Goal: Information Seeking & Learning: Learn about a topic

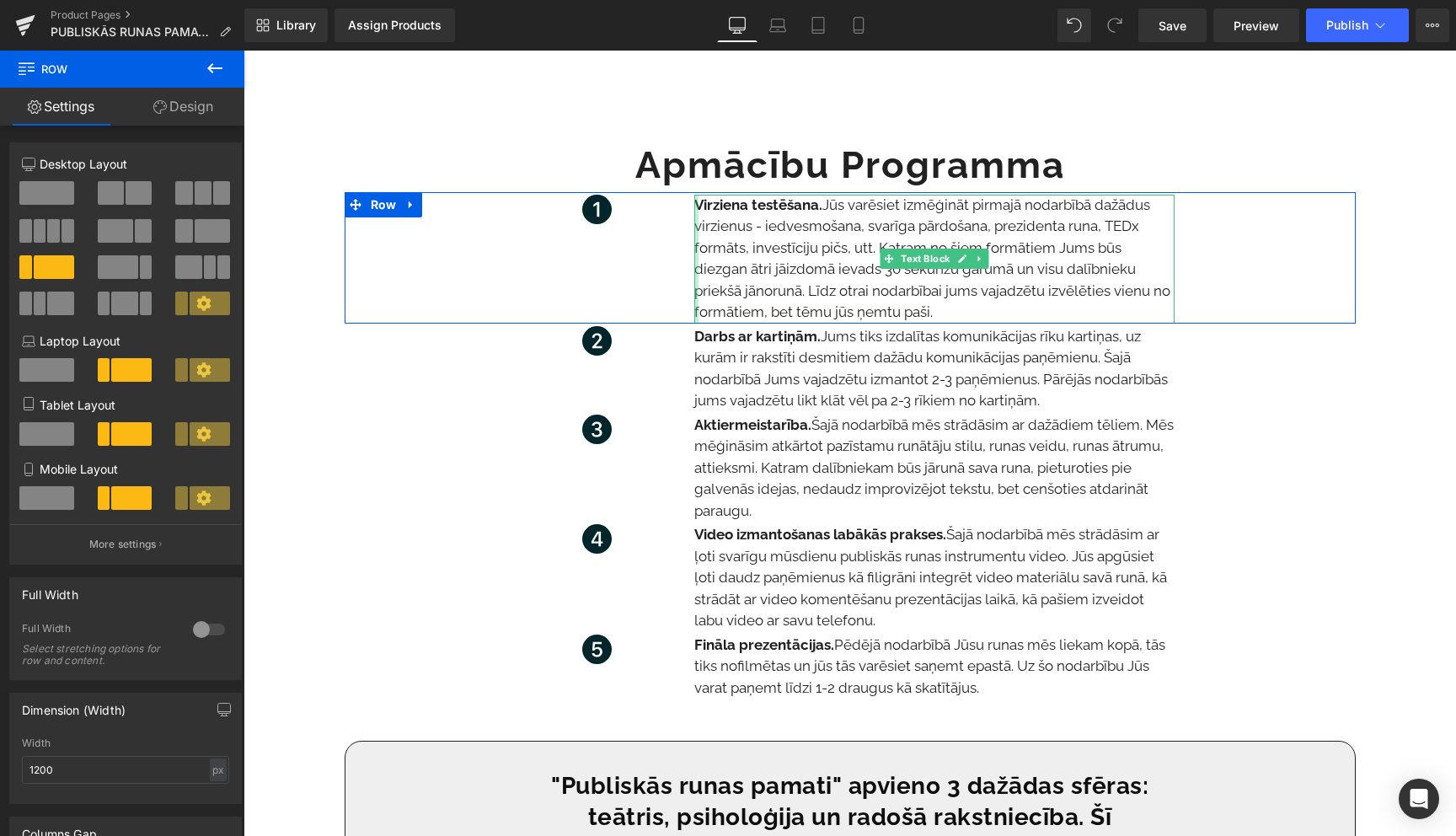
click at [694, 249] on div at bounding box center [696, 259] width 4 height 129
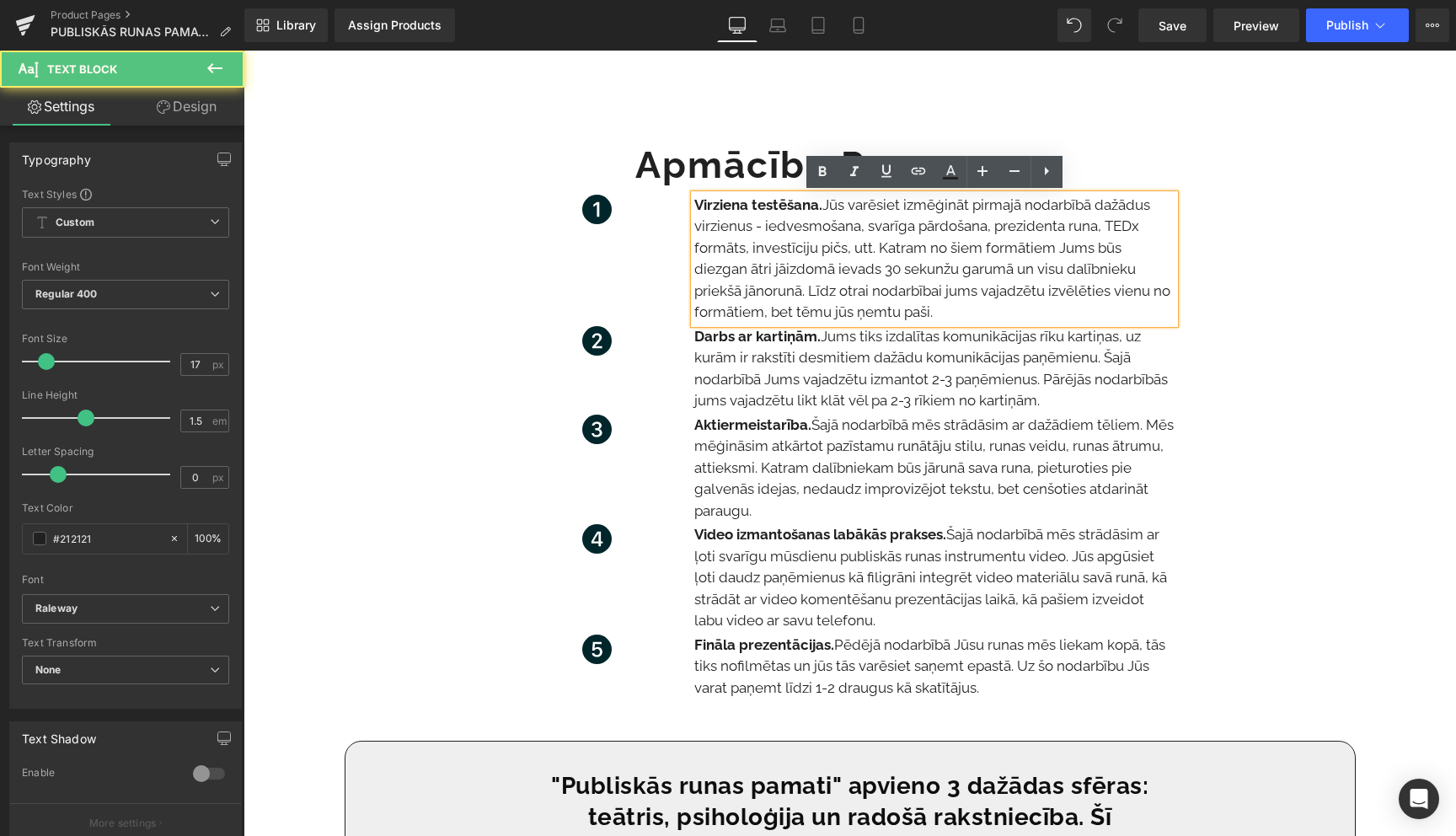
drag, startPoint x: 695, startPoint y: 204, endPoint x: 962, endPoint y: 319, distance: 290.7
click at [962, 319] on p "Virziena testēšana. Jūs varēsiet izmēģināt pirmajā nodarbībā dažādus virzienus …" at bounding box center [934, 259] width 481 height 129
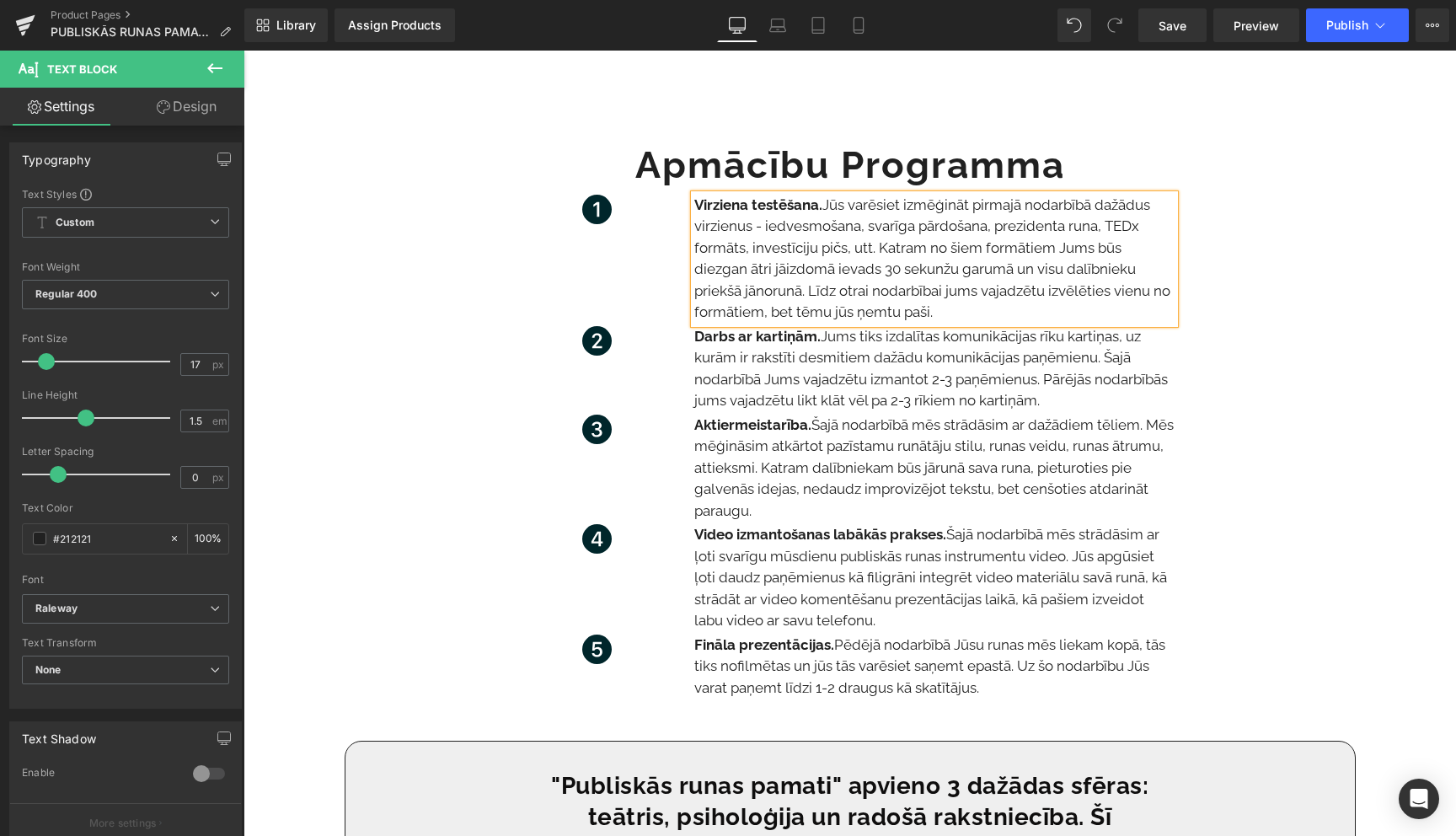
copy p "Virziena testēšana. Jūs varēsiet izmēģināt pirmajā nodarbībā dažādus virzienus …"
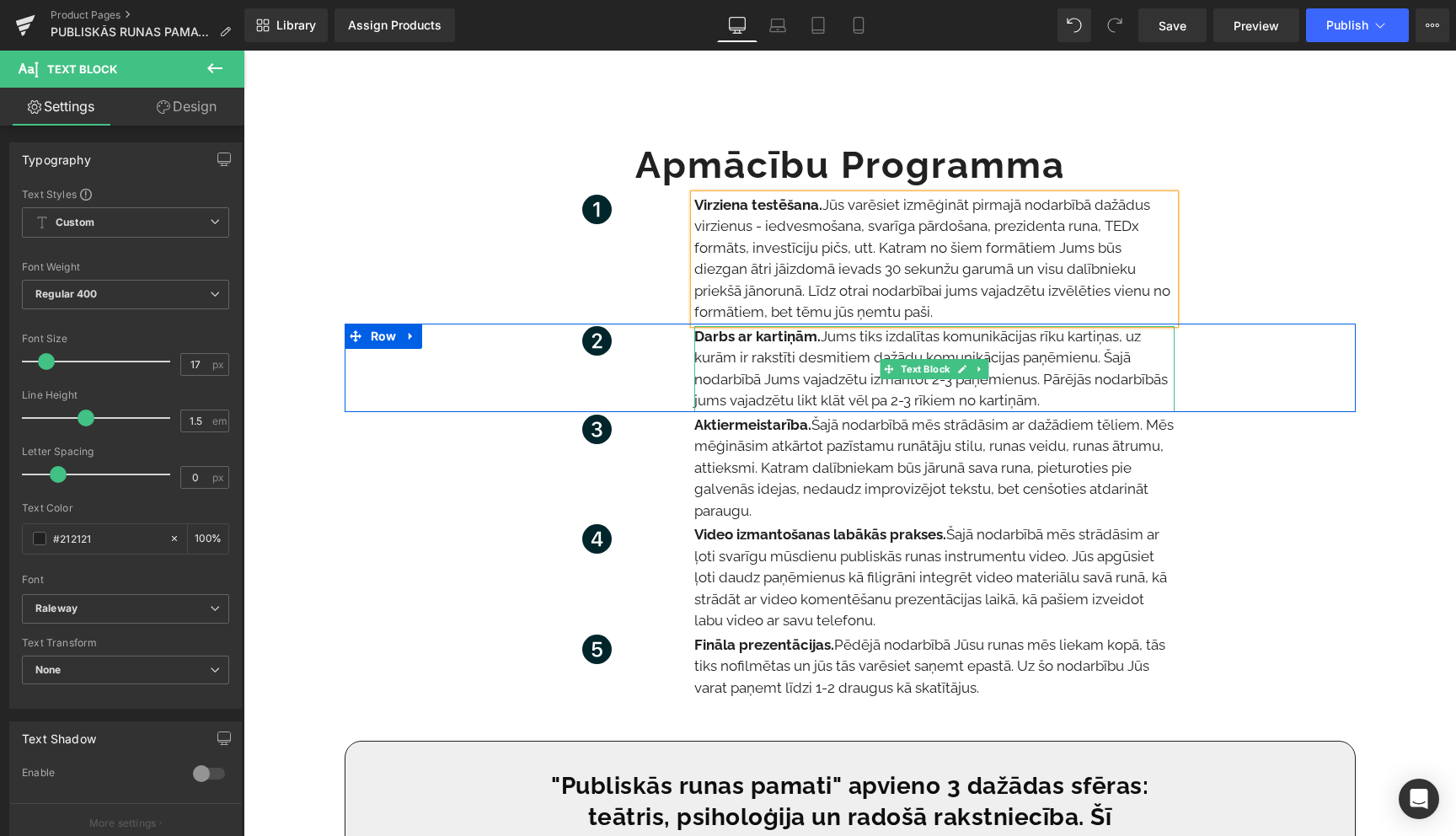
click at [749, 391] on p "Darbs ar kartiņām. Jums tiks izdalītas komunikācijas rīku kartiņas, uz kurām ir…" at bounding box center [934, 369] width 481 height 86
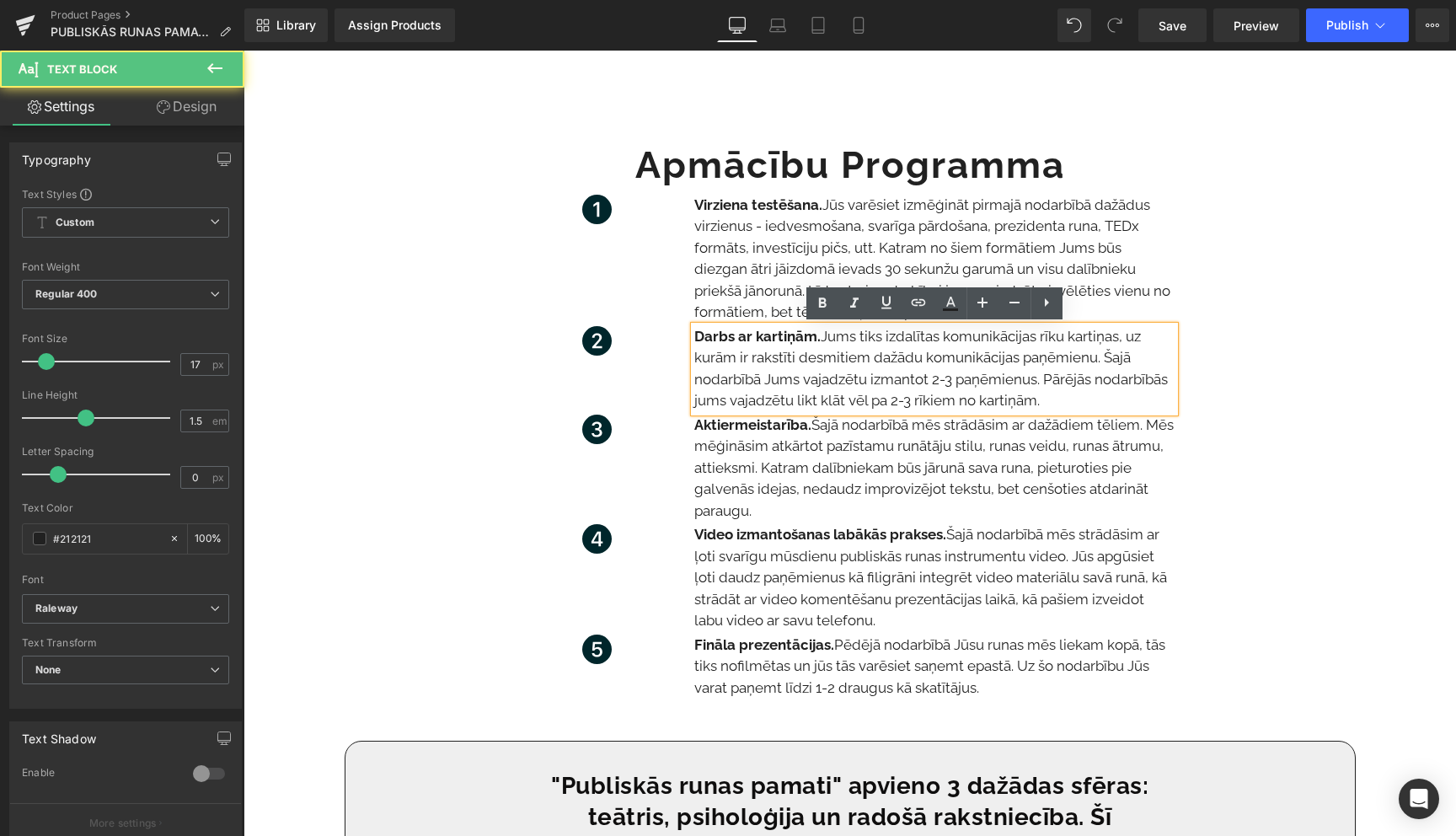
click at [749, 391] on p "Darbs ar kartiņām. Jums tiks izdalītas komunikācijas rīku kartiņas, uz kurām ir…" at bounding box center [934, 369] width 481 height 86
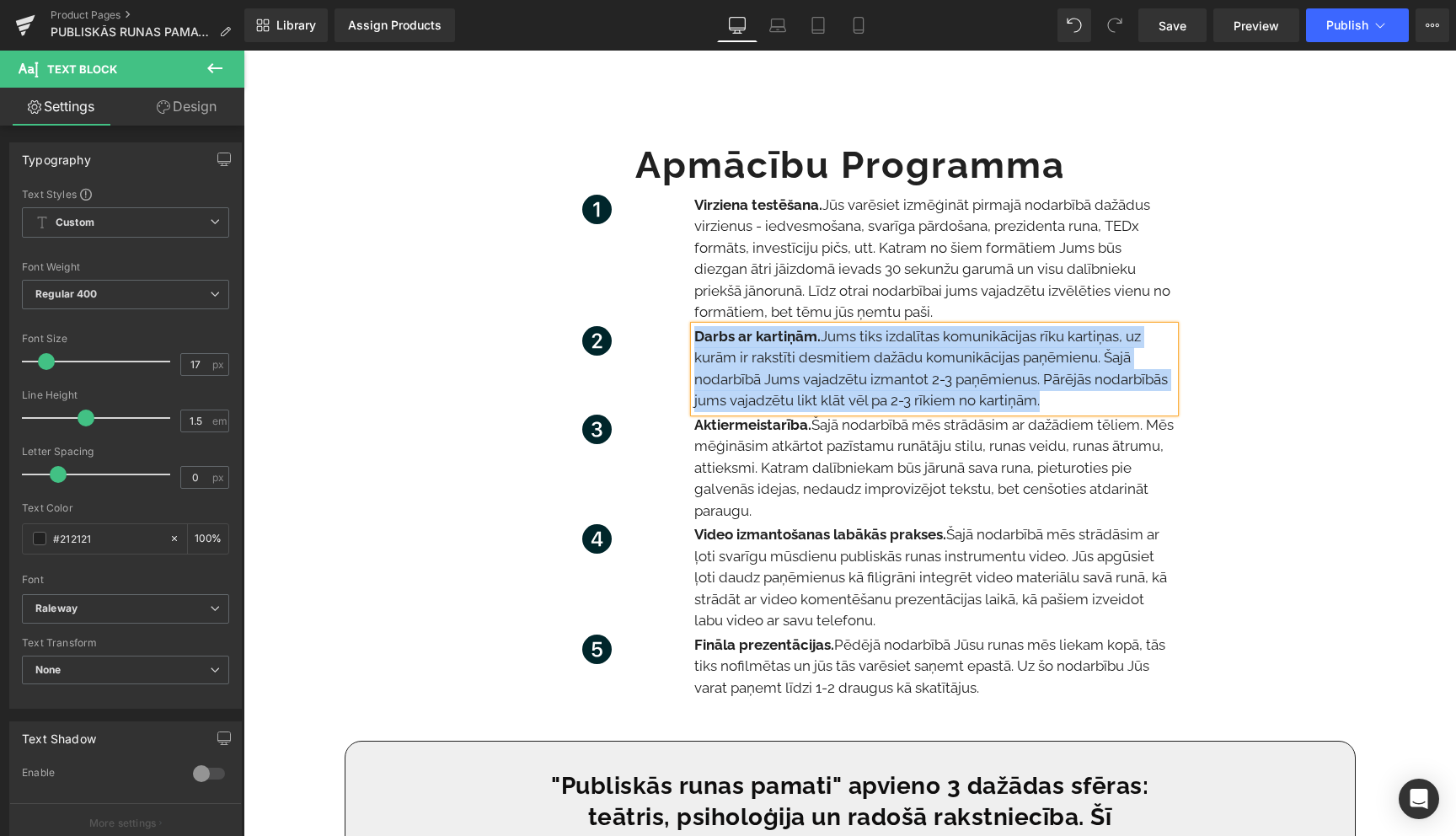
copy p "Darbs ar kartiņām. Jums tiks izdalītas komunikācijas rīku kartiņas, uz kurām ir…"
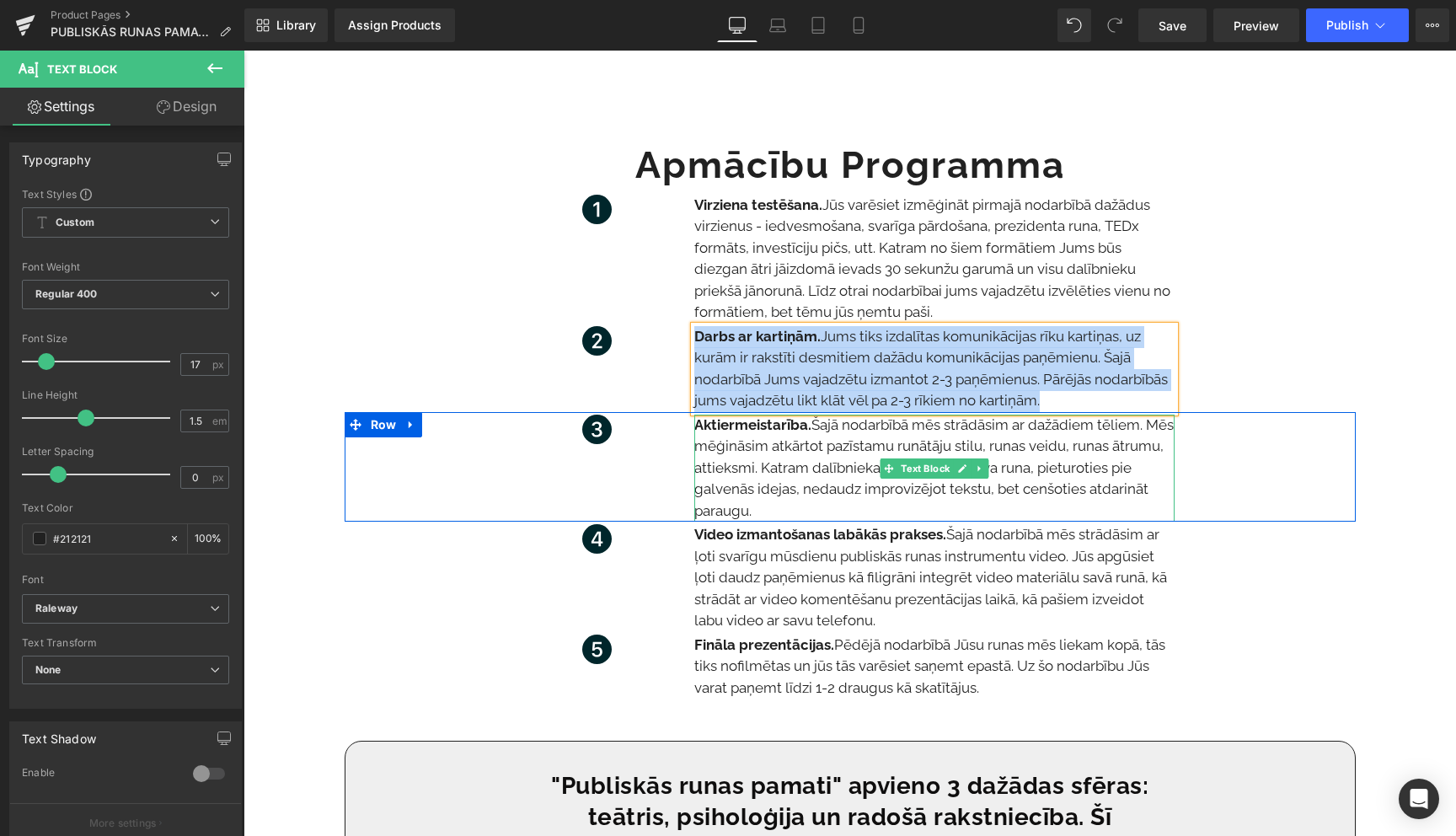
click at [831, 471] on p "Aktiermeistarība. Šajā nodarbībā mēs strādāsim ar dažādiem tēliem. Mēs mēģināsi…" at bounding box center [934, 468] width 481 height 108
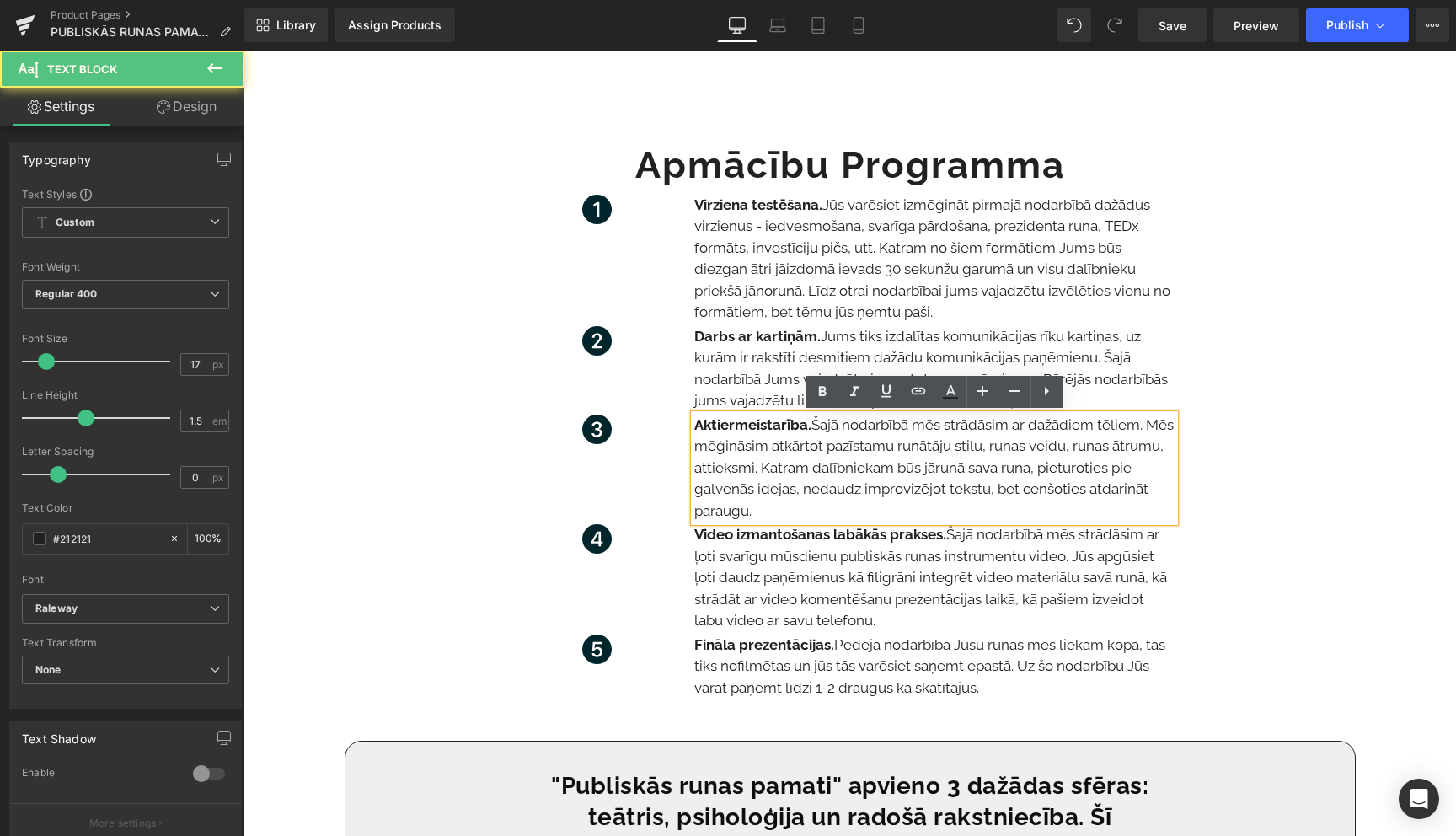
click at [831, 471] on p "Aktiermeistarība. Šajā nodarbībā mēs strādāsim ar dažādiem tēliem. Mēs mēģināsi…" at bounding box center [934, 468] width 481 height 108
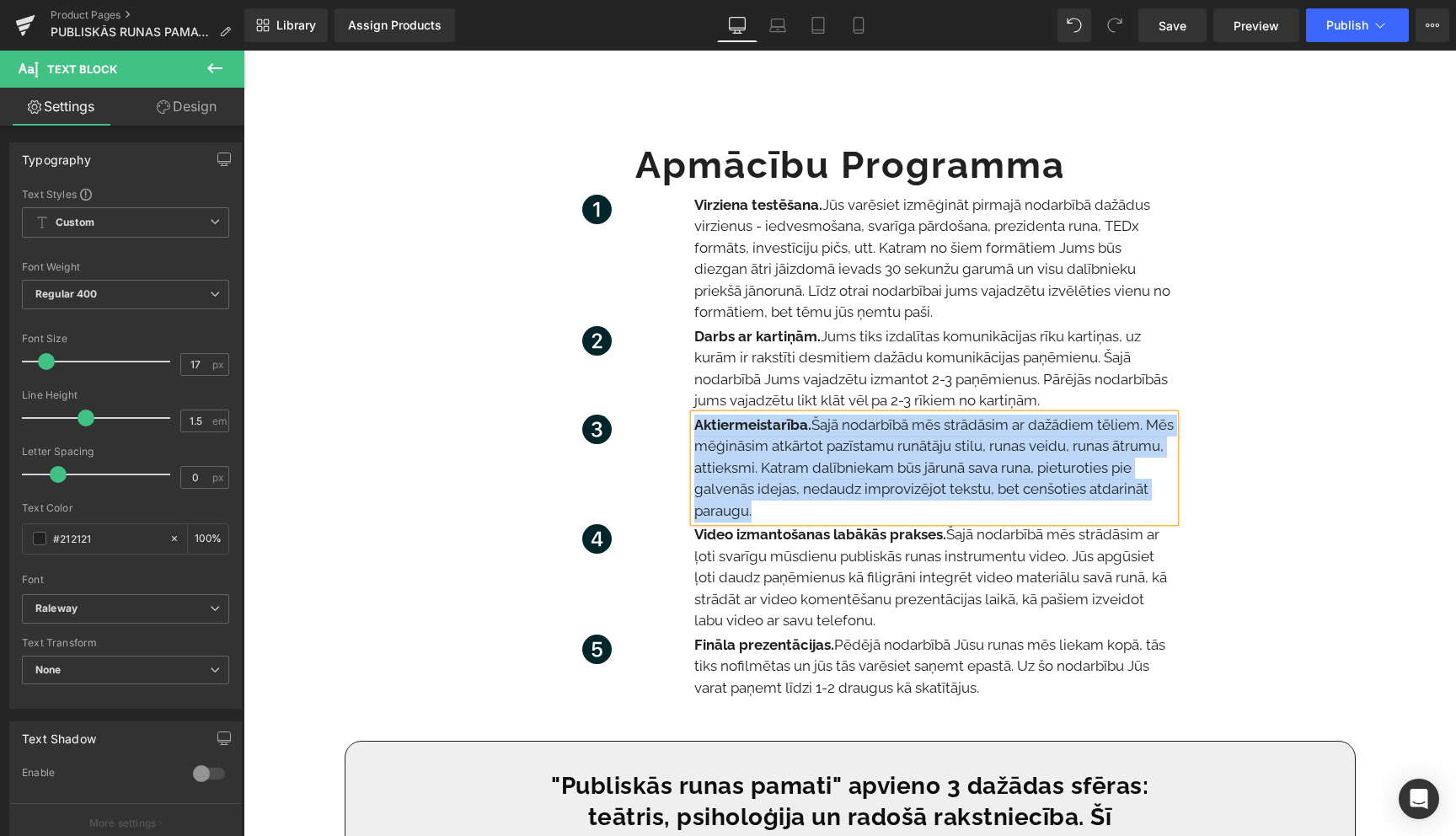
copy p "Aktiermeistarība. Šajā nodarbībā mēs strādāsim ar dažādiem tēliem. Mēs mēģināsi…"
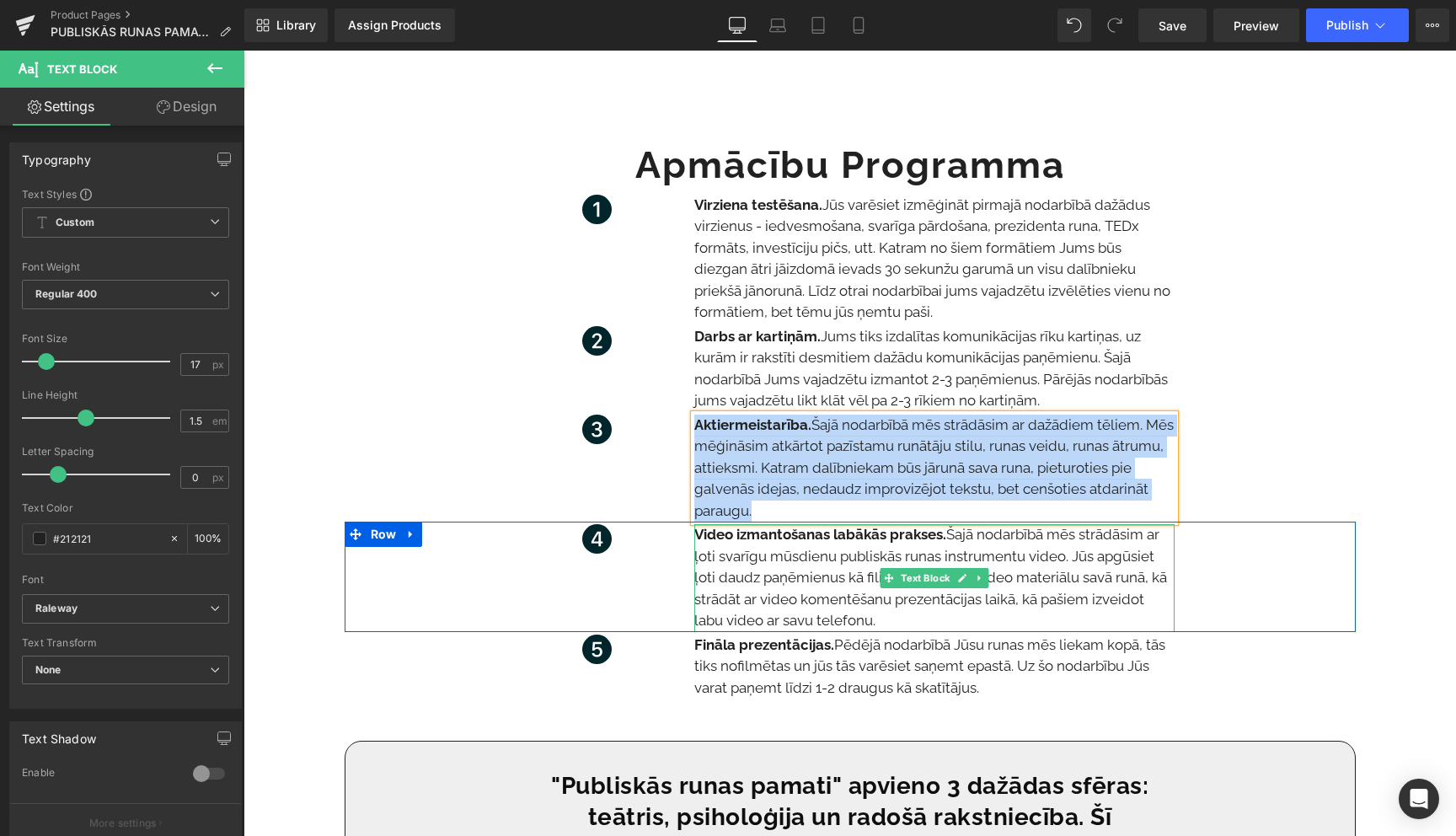
click at [767, 578] on span "mēs strādāsim ar ļoti svarīgu mūsdienu publiskās runas instrumentu video. Jūs a…" at bounding box center [931, 577] width 473 height 103
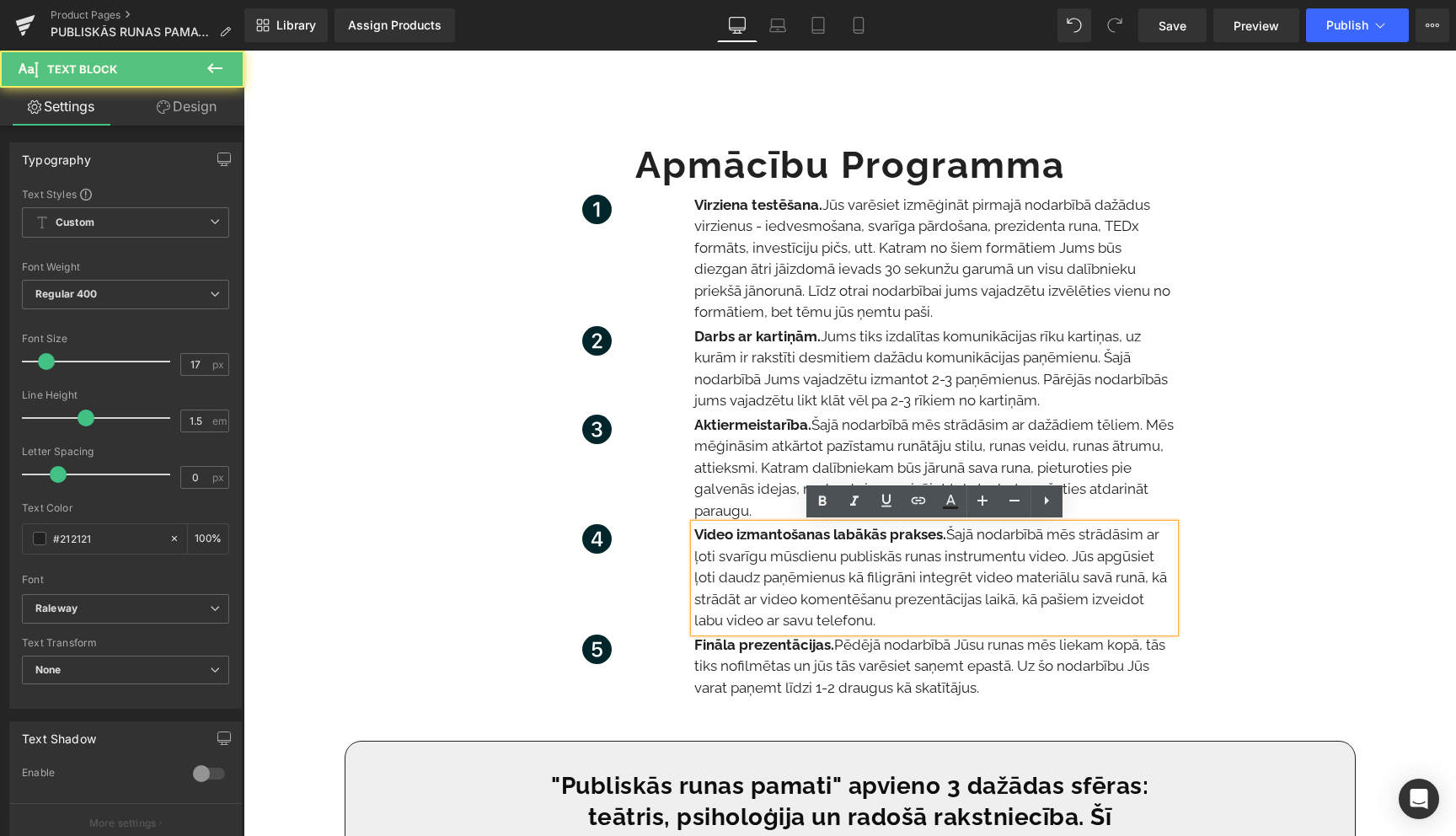
click at [767, 578] on span "mēs strādāsim ar ļoti svarīgu mūsdienu publiskās runas instrumentu video. Jūs a…" at bounding box center [931, 577] width 473 height 103
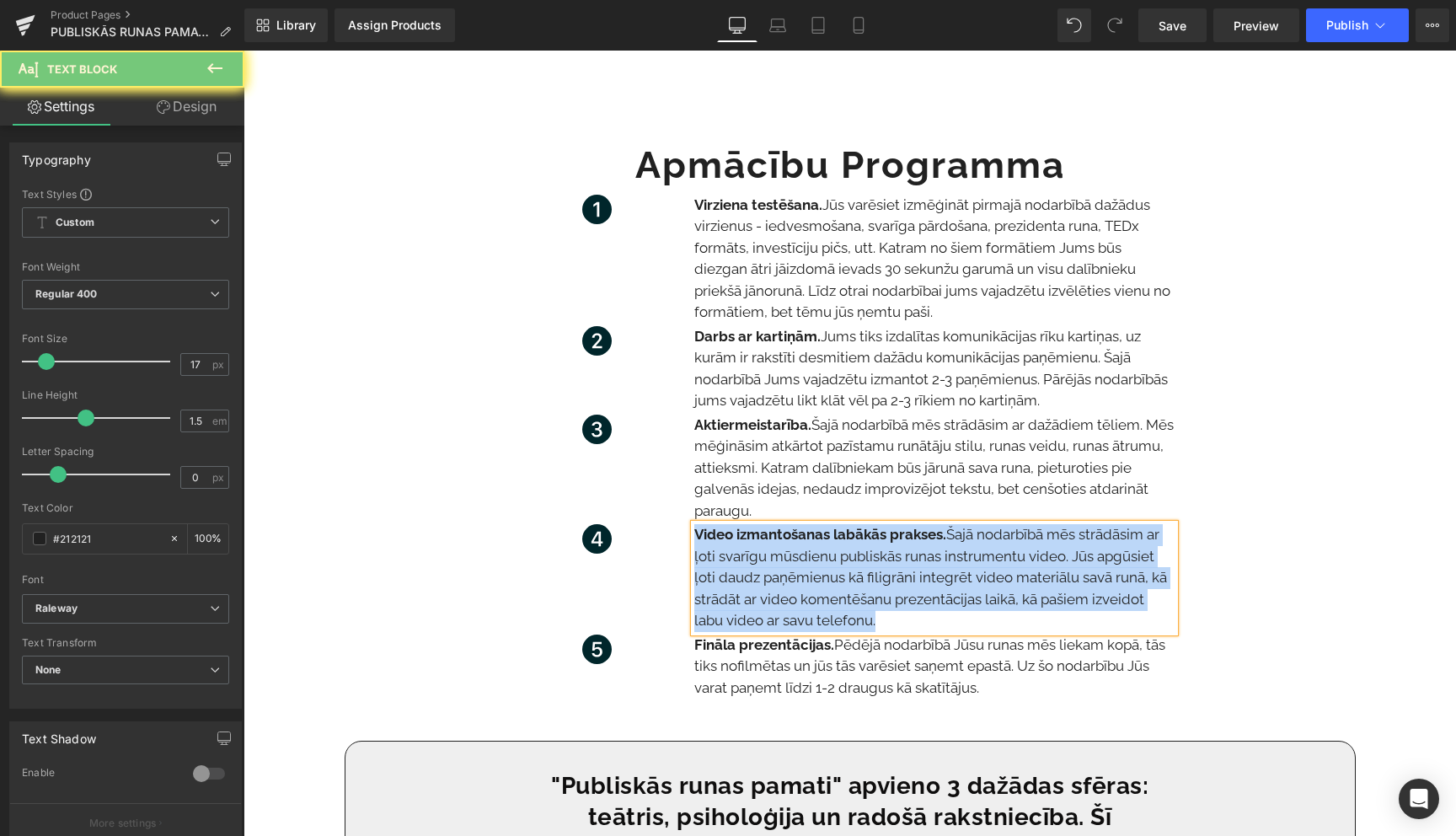
copy p "Video izmantošanas labākās prakses. Š ajā nodarbībā mēs strādāsim ar ļoti svarī…"
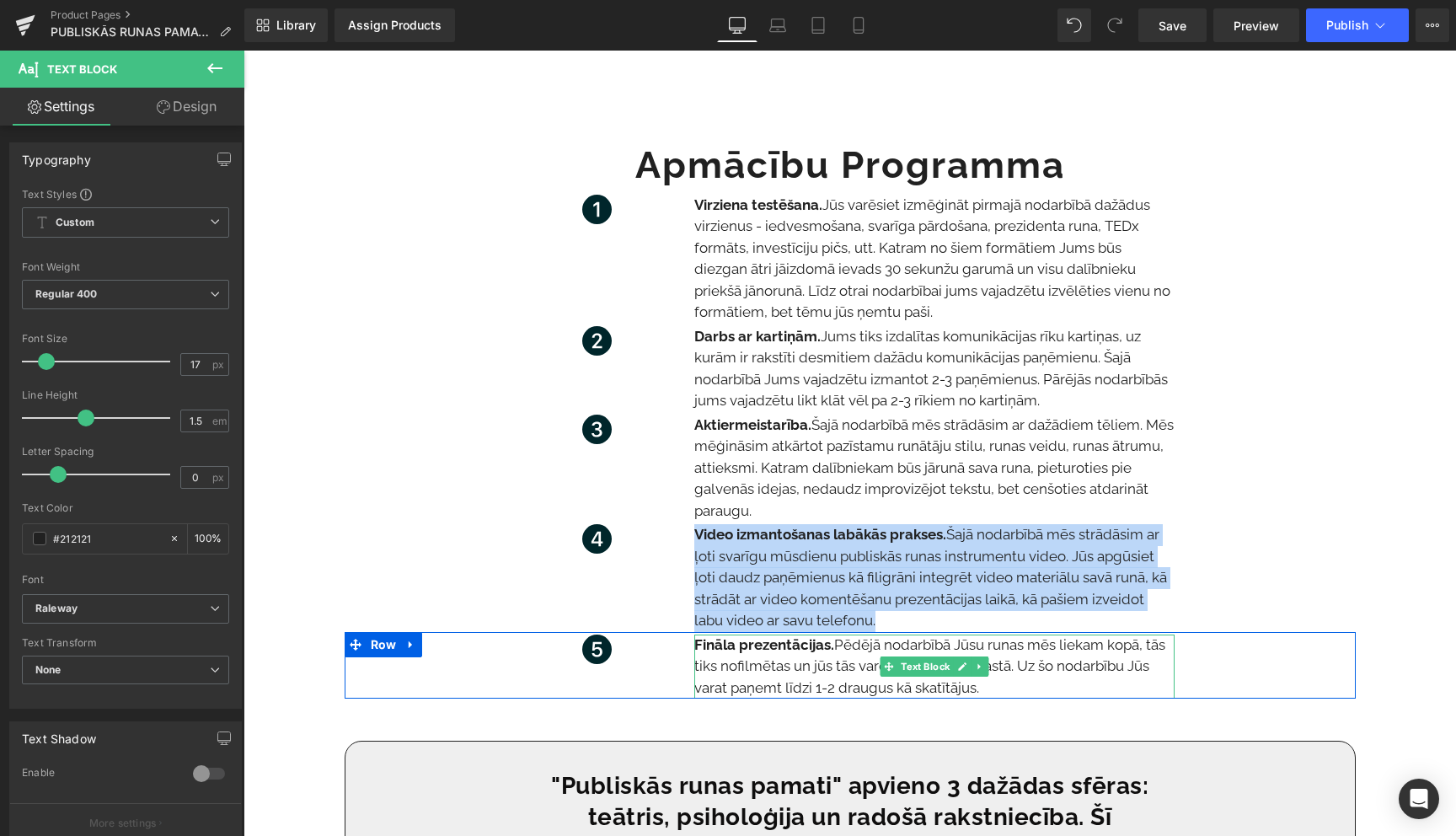
click at [792, 676] on p "Fināla prezentācijas. Pēdējā nodarbībā Jūsu runas mēs liekam kopā, tās tiks nof…" at bounding box center [934, 667] width 481 height 65
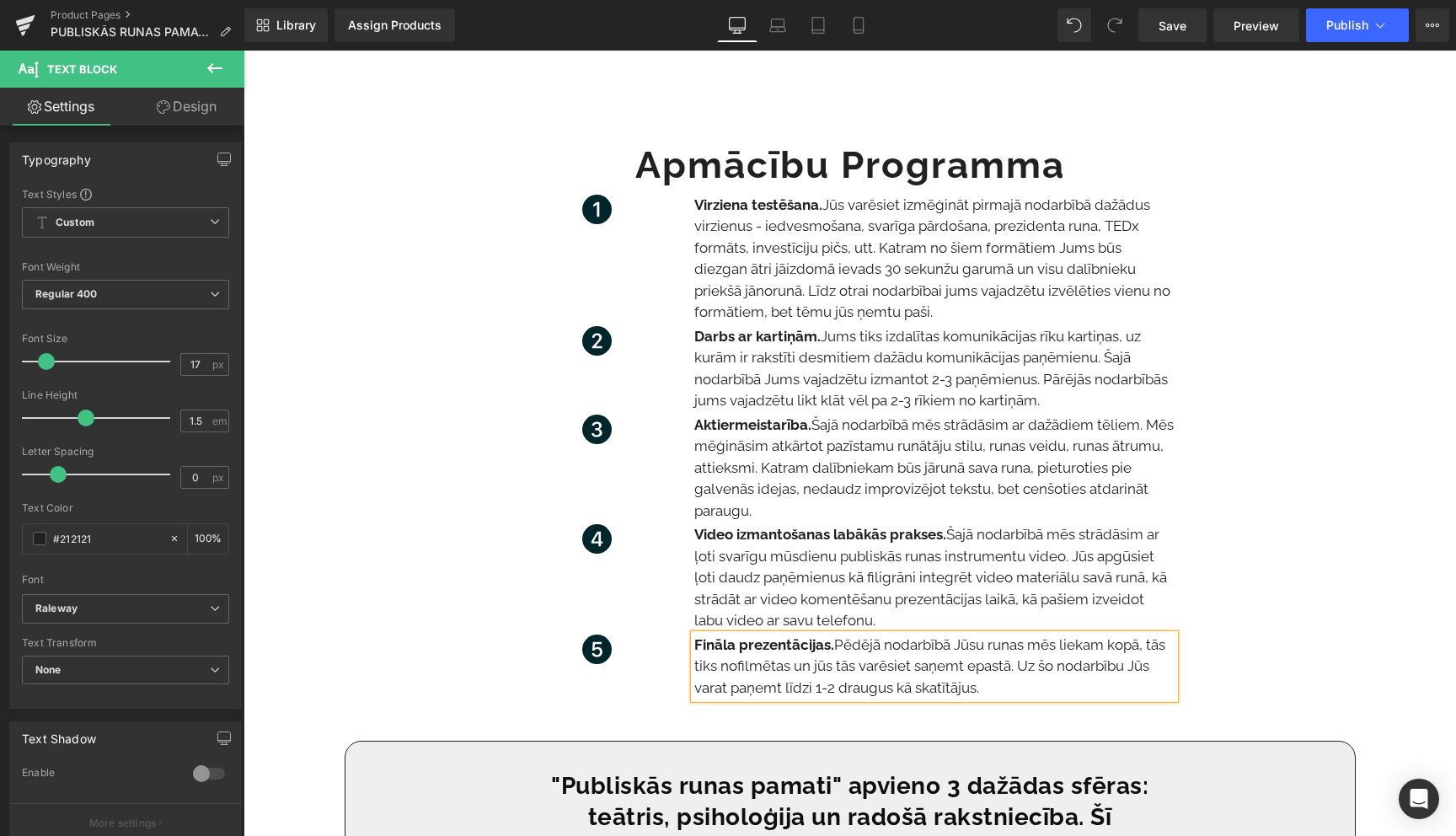
click at [792, 676] on p "Fināla prezentācijas. Pēdējā nodarbībā Jūsu runas mēs liekam kopā, tās tiks nof…" at bounding box center [934, 667] width 481 height 65
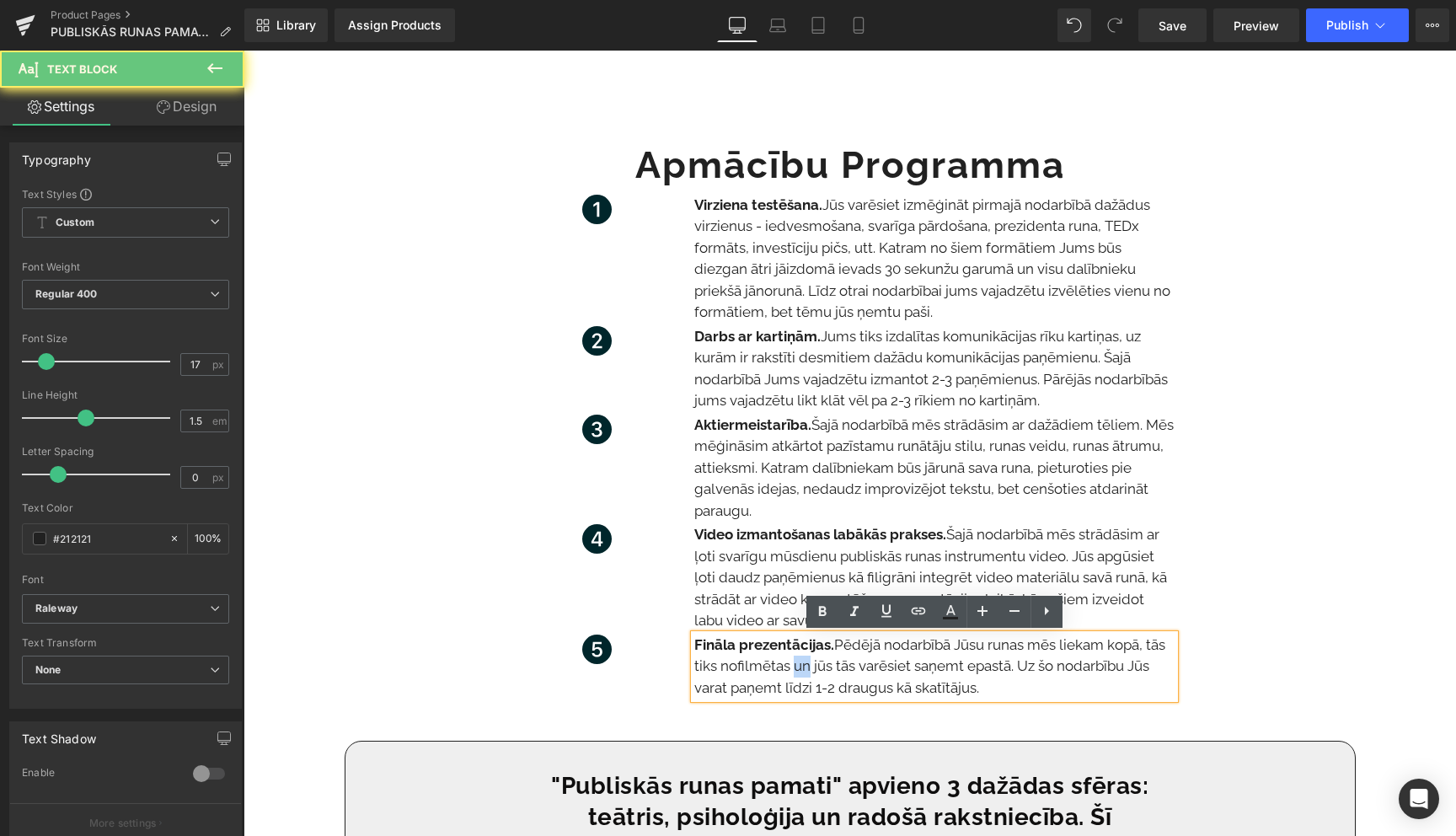
click at [792, 676] on p "Fināla prezentācijas. Pēdējā nodarbībā Jūsu runas mēs liekam kopā, tās tiks nof…" at bounding box center [934, 667] width 481 height 65
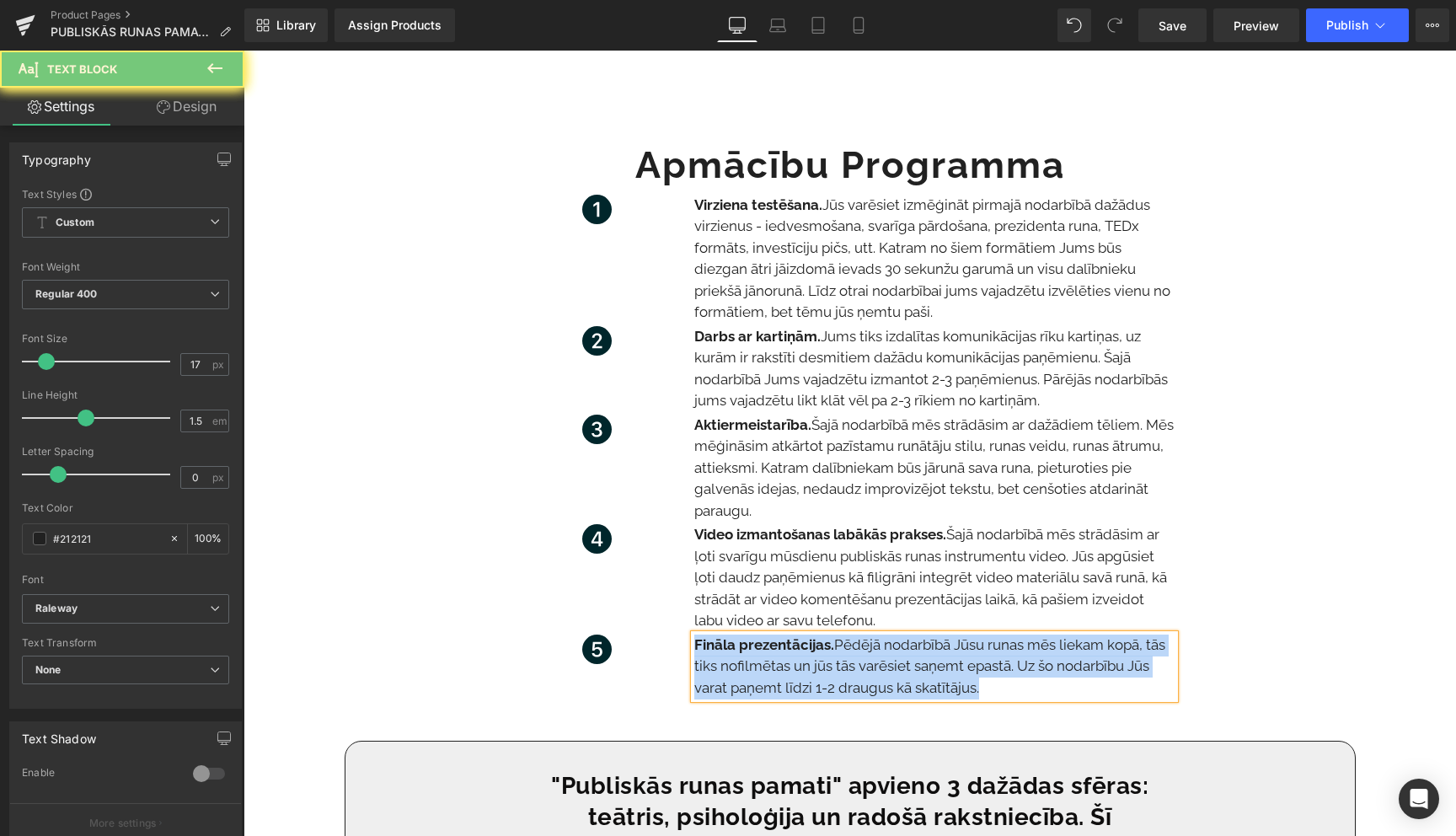
copy p "Fināla prezentācijas. Pēdējā nodarbībā Jūsu runas mēs liekam kopā, tās tiks nof…"
